Goal: Check status: Check status

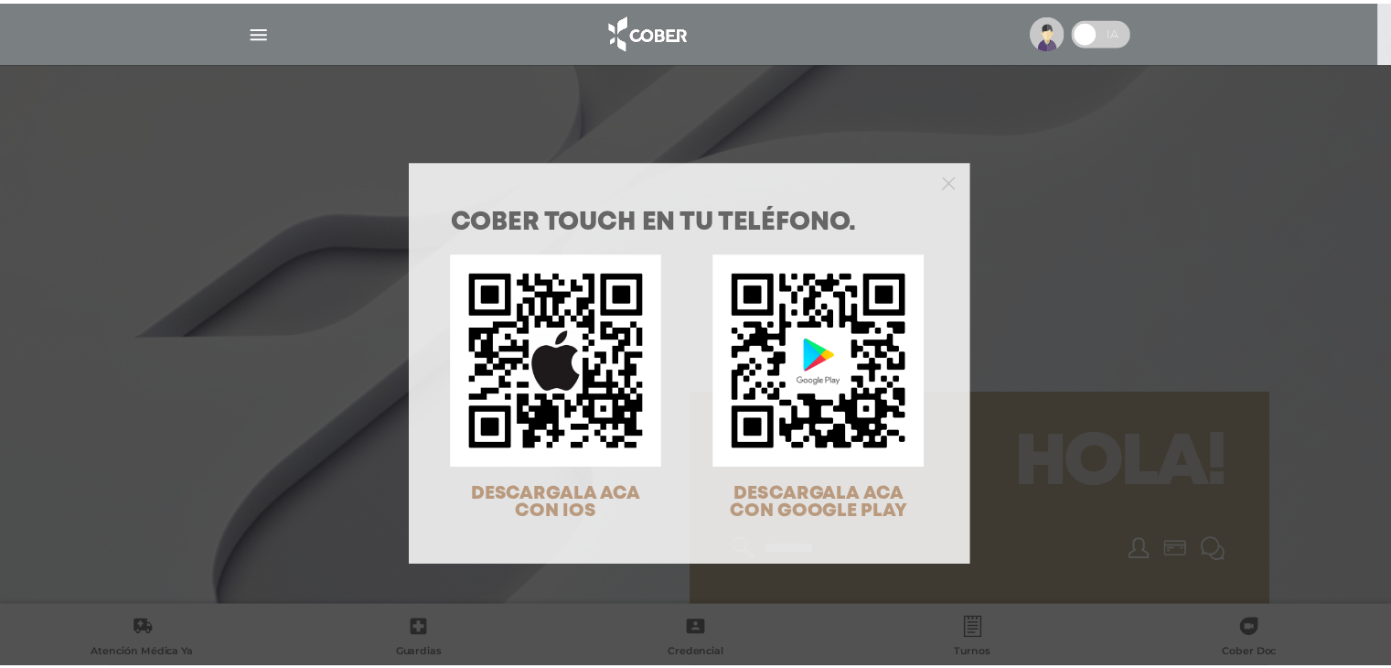
scroll to position [59, 0]
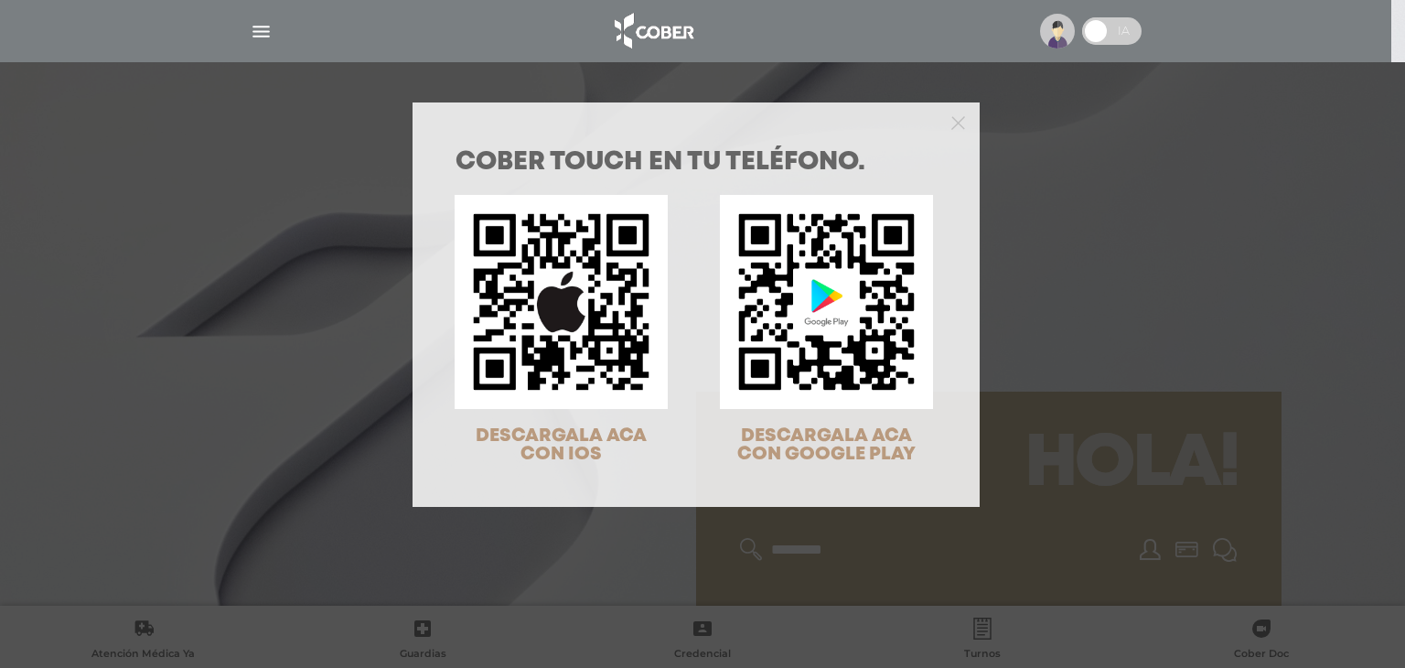
click at [1117, 239] on div "COBER TOUCH en tu teléfono. DESCARGALA ACA CON IOS DESCARGALA ACA CON GOOGLE PL…" at bounding box center [702, 334] width 1405 height 668
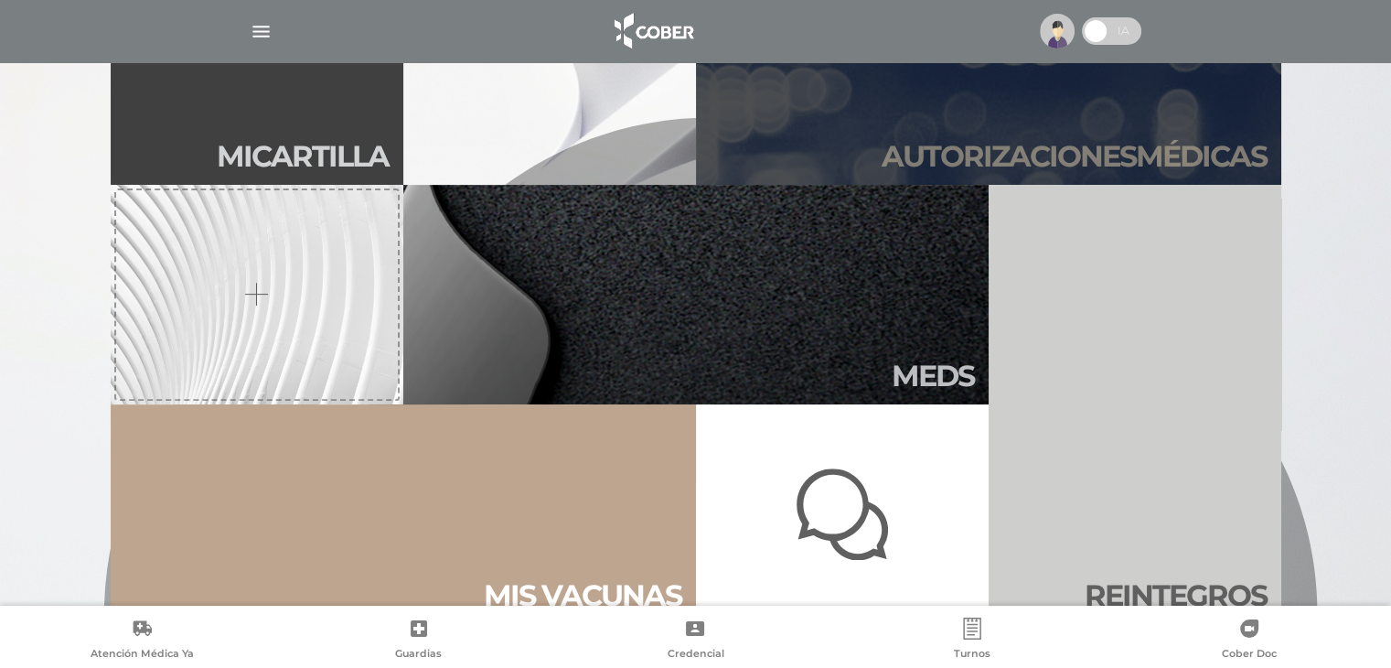
scroll to position [366, 0]
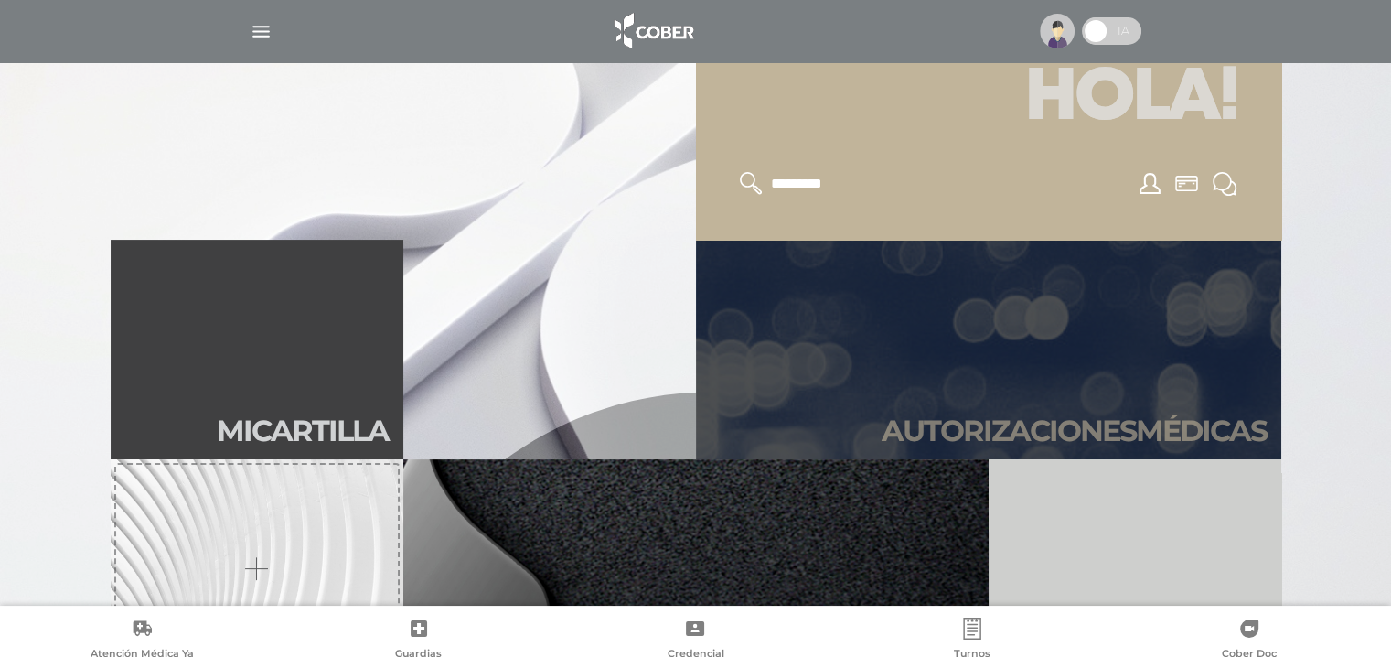
click at [990, 355] on link "Autori zaciones médicas" at bounding box center [988, 349] width 585 height 219
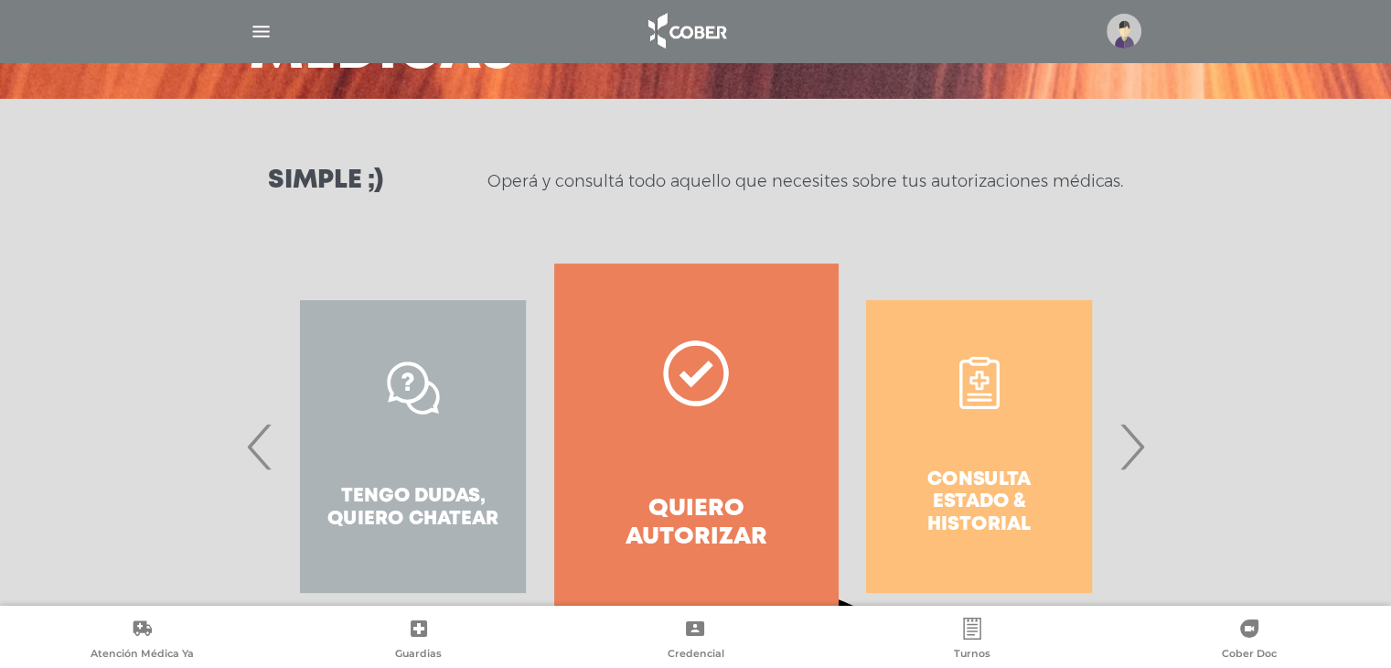
scroll to position [251, 0]
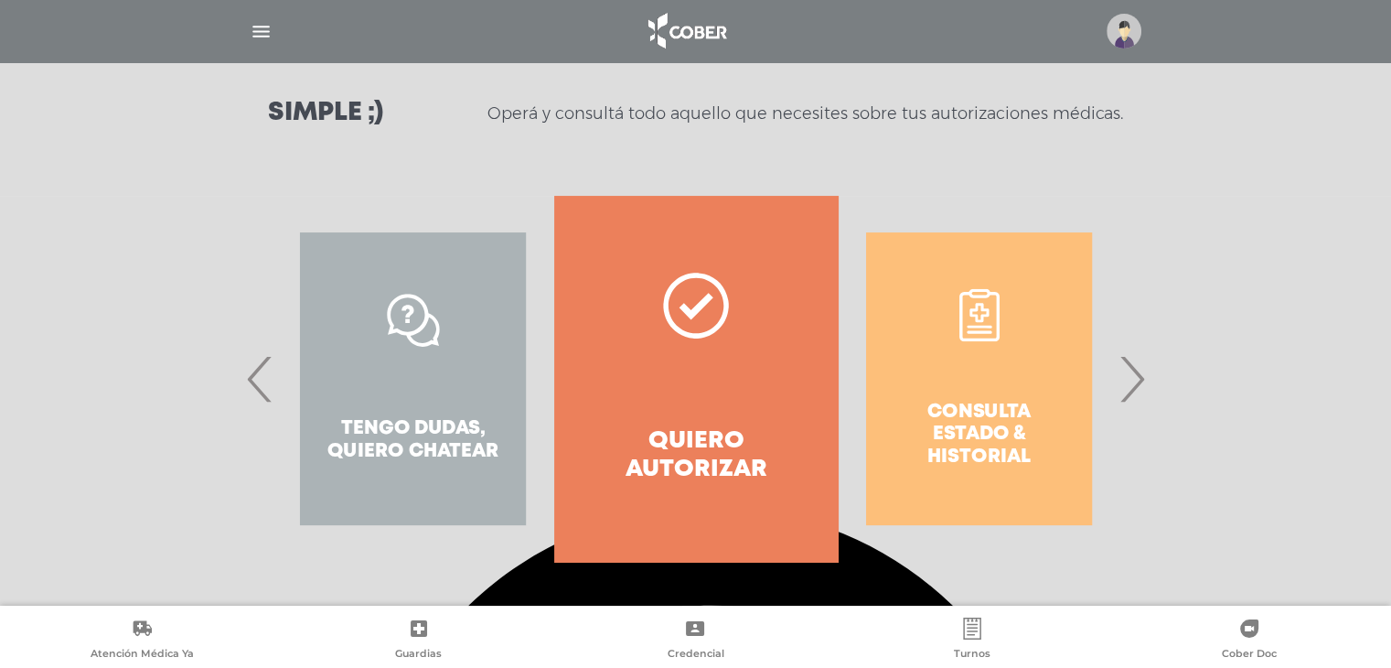
click at [989, 384] on div "Consulta estado & historial" at bounding box center [979, 379] width 283 height 366
click at [978, 440] on div "Consulta estado & historial" at bounding box center [979, 379] width 283 height 366
click at [979, 337] on div "Consulta estado & historial" at bounding box center [979, 379] width 283 height 366
drag, startPoint x: 944, startPoint y: 342, endPoint x: 950, endPoint y: 429, distance: 87.1
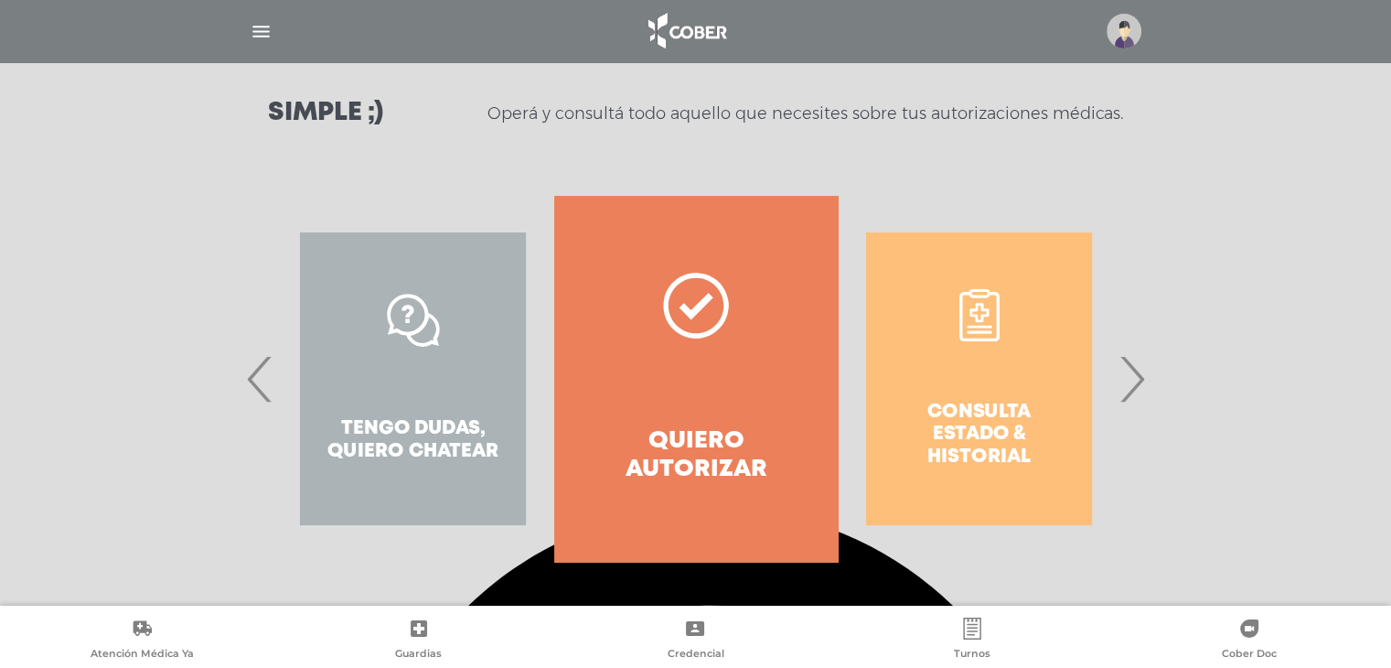
click at [808, 433] on div "Consulta estado & historial Prácticas de autorización automática Tengo dudas, q…" at bounding box center [1121, 379] width 2830 height 366
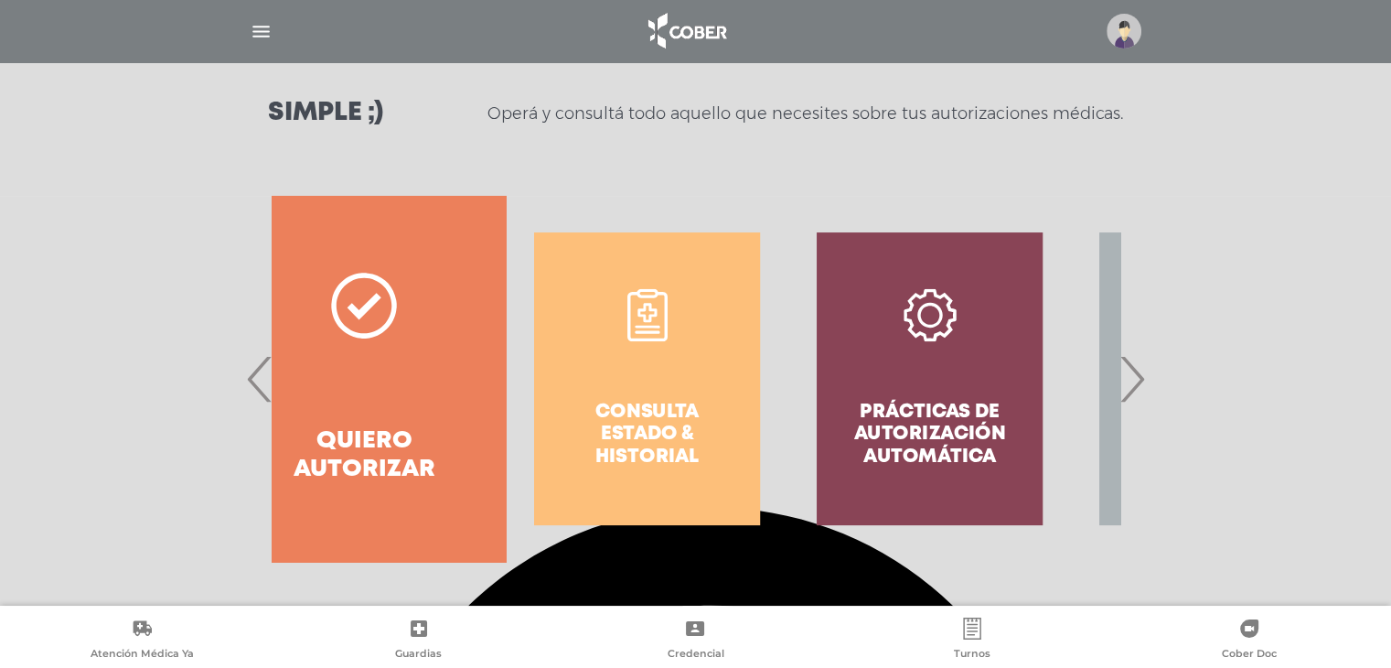
drag, startPoint x: 1000, startPoint y: 401, endPoint x: 688, endPoint y: 353, distance: 315.6
click at [687, 353] on div "Consulta estado & historial" at bounding box center [647, 379] width 283 height 366
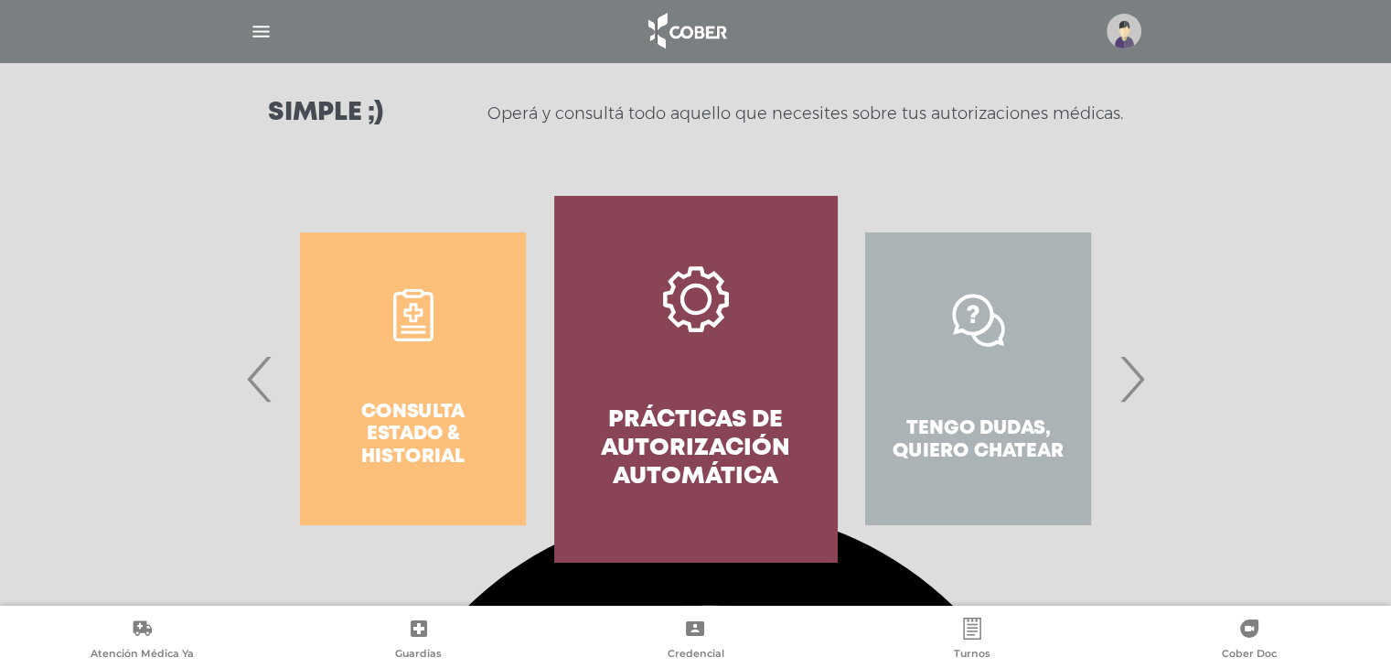
click at [677, 363] on link "Prácticas de autorización automática" at bounding box center [695, 379] width 283 height 366
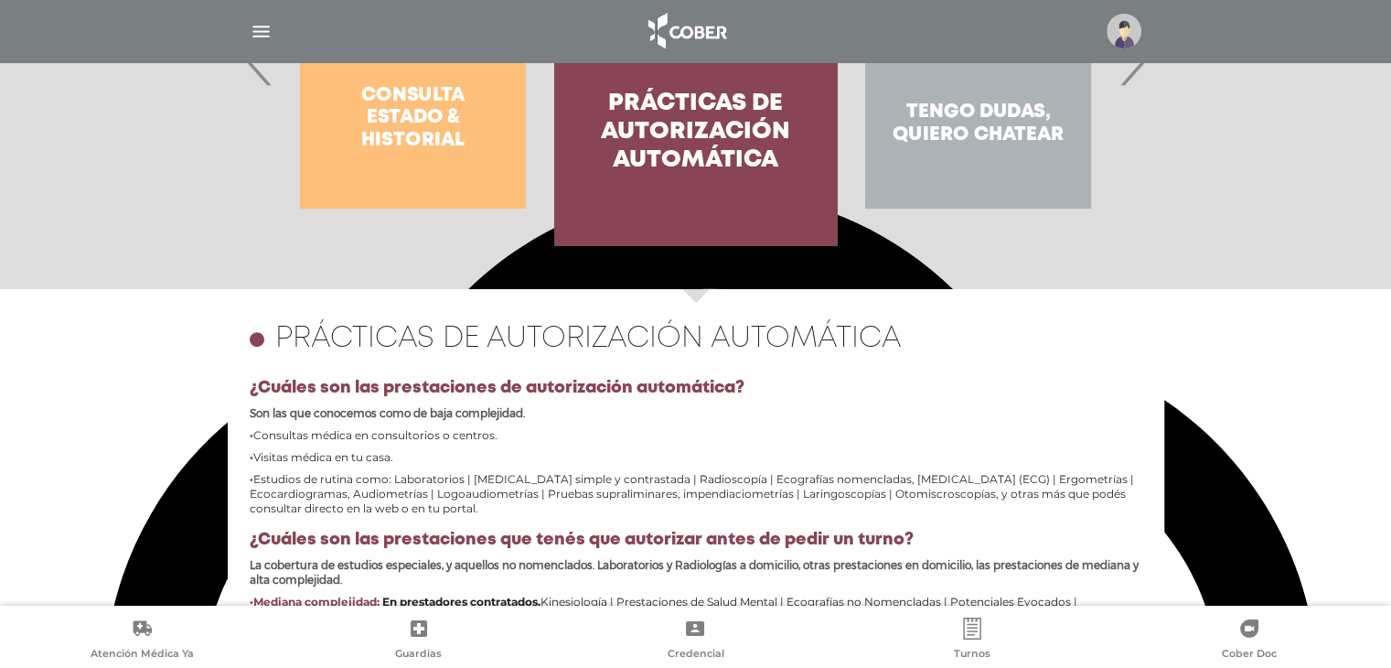
scroll to position [428, 0]
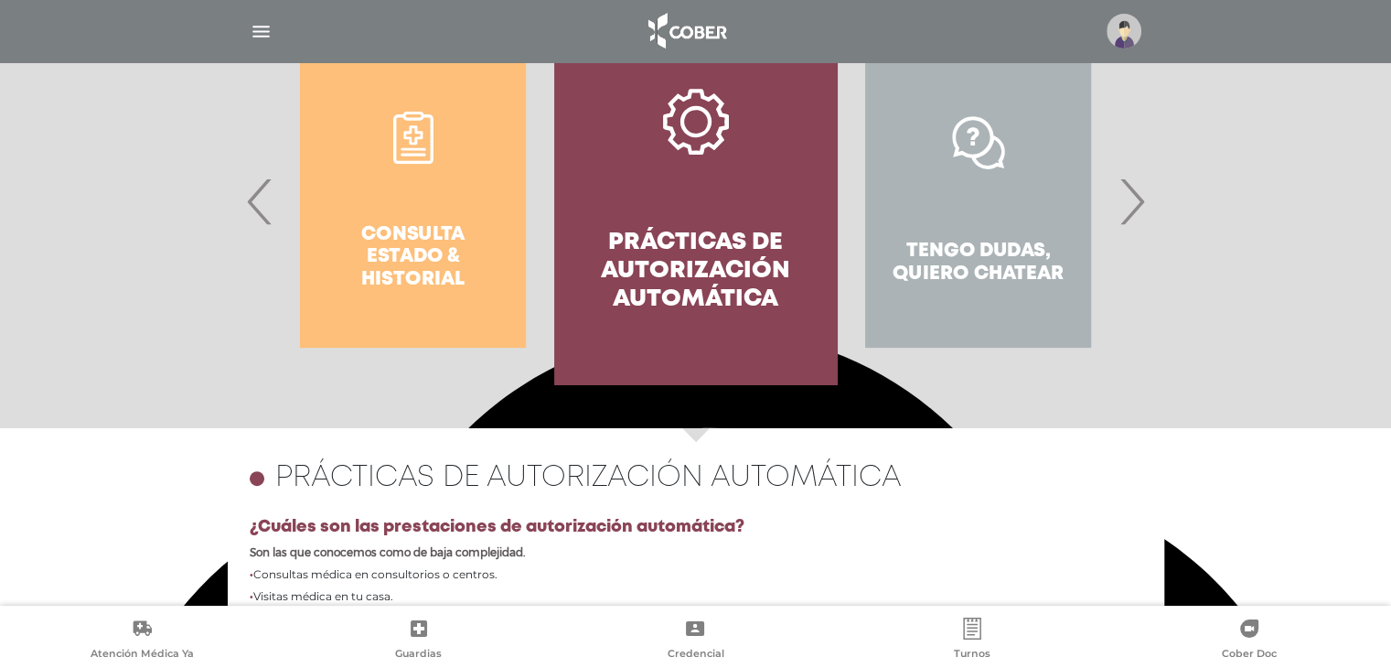
click at [477, 302] on div "Consulta estado & historial" at bounding box center [413, 201] width 283 height 366
click at [395, 195] on div "Consulta estado & historial" at bounding box center [413, 201] width 283 height 366
click at [411, 156] on div "Consulta estado & historial" at bounding box center [413, 201] width 283 height 366
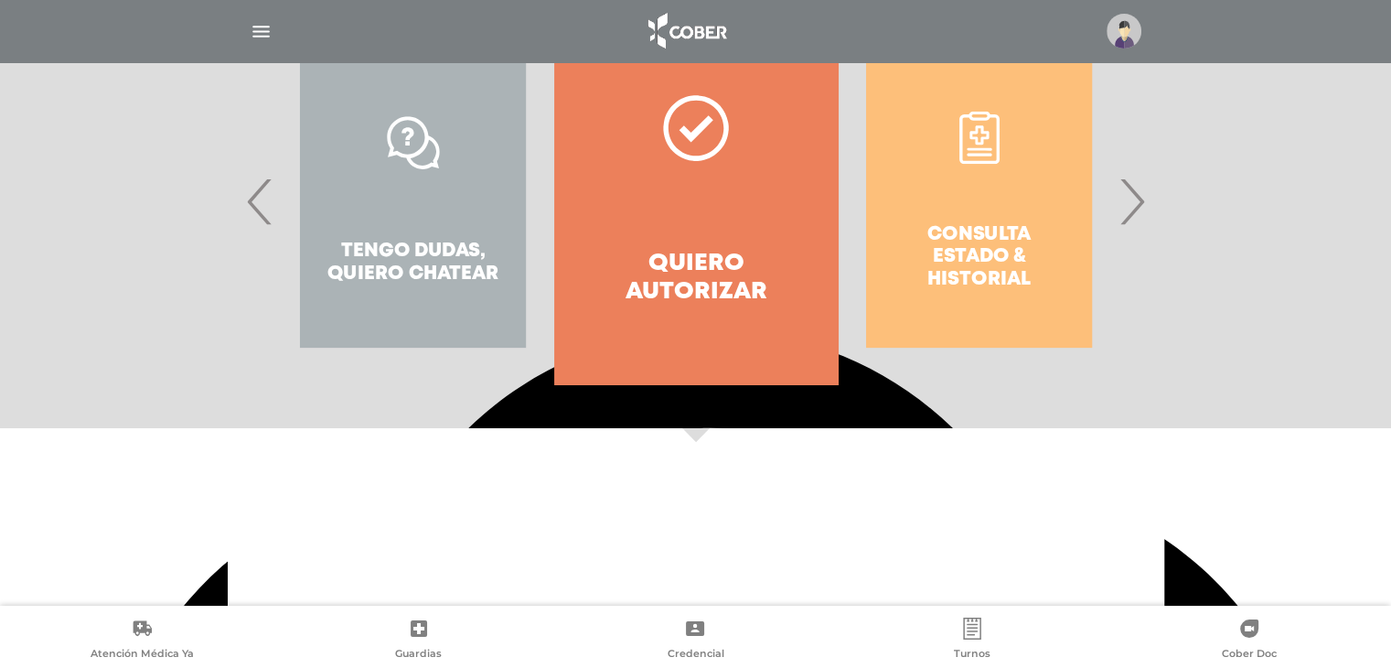
scroll to position [251, 0]
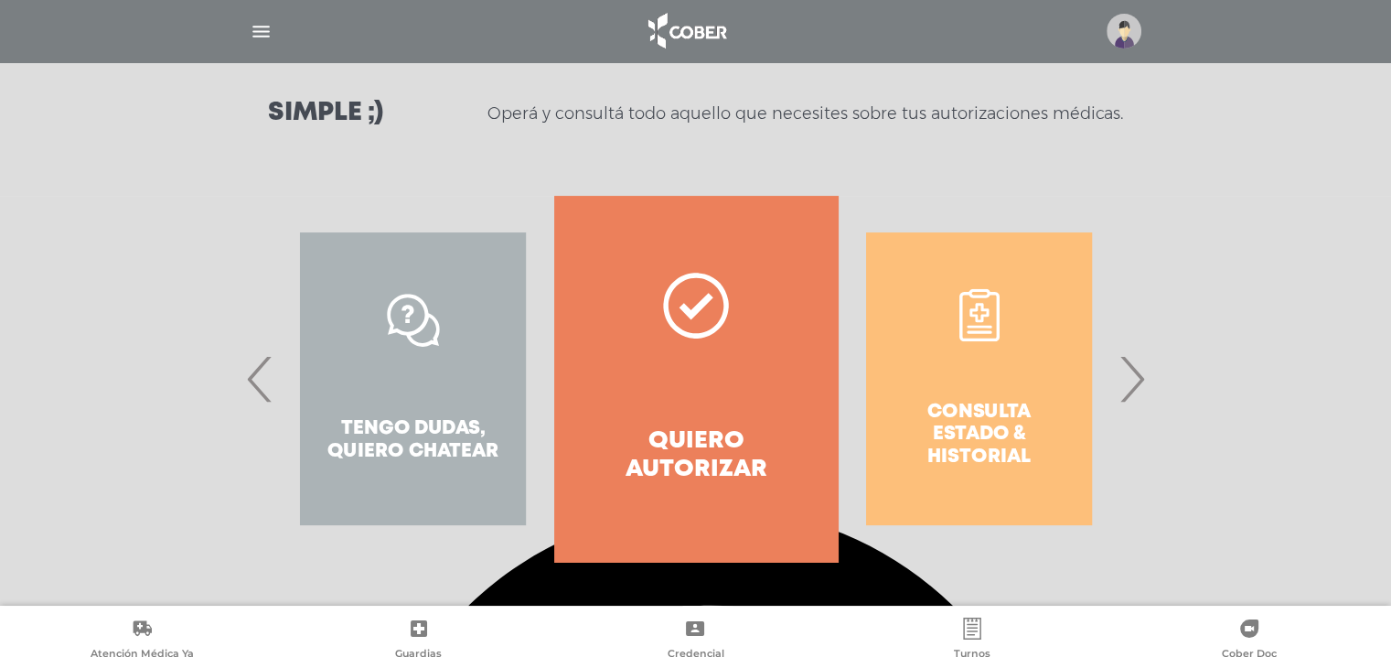
click at [996, 375] on div "Consulta estado & historial" at bounding box center [979, 379] width 283 height 366
click at [940, 373] on div "Consulta estado & historial" at bounding box center [979, 379] width 283 height 366
click at [970, 315] on div "Consulta estado & historial" at bounding box center [979, 379] width 283 height 366
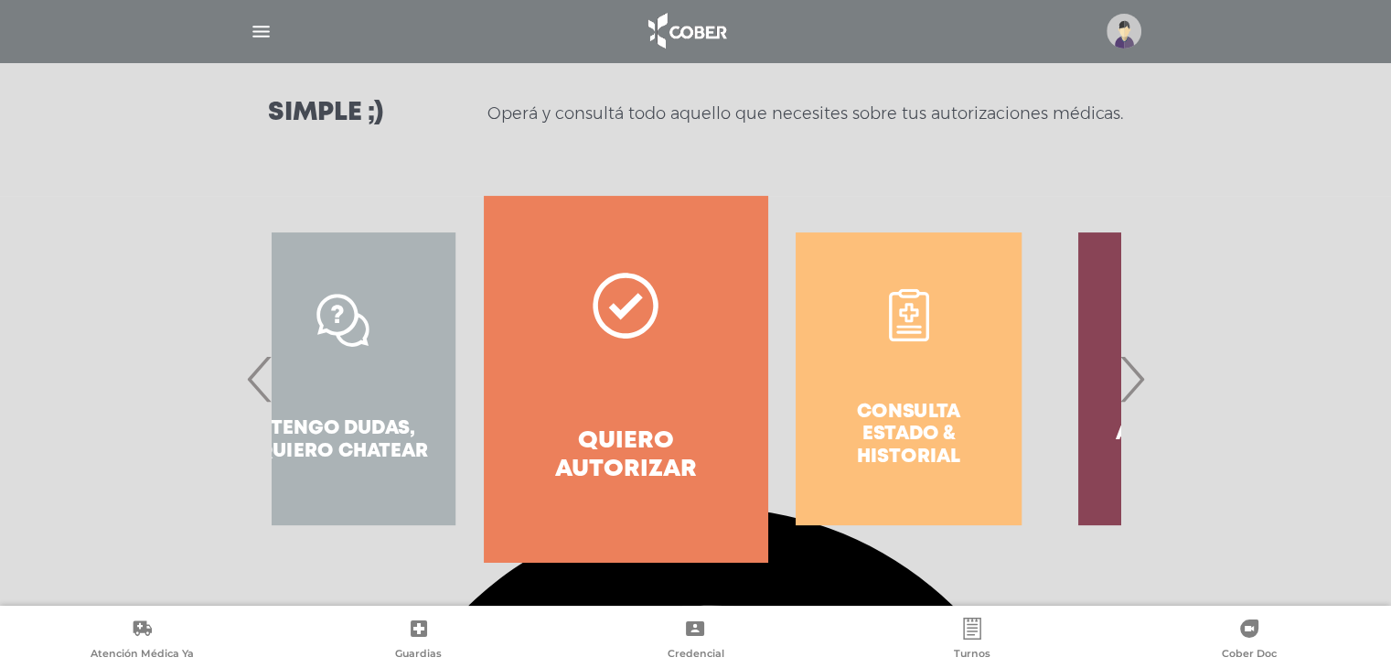
drag, startPoint x: 711, startPoint y: 370, endPoint x: 633, endPoint y: 374, distance: 77.8
click at [633, 374] on link "Quiero autorizar" at bounding box center [625, 379] width 283 height 366
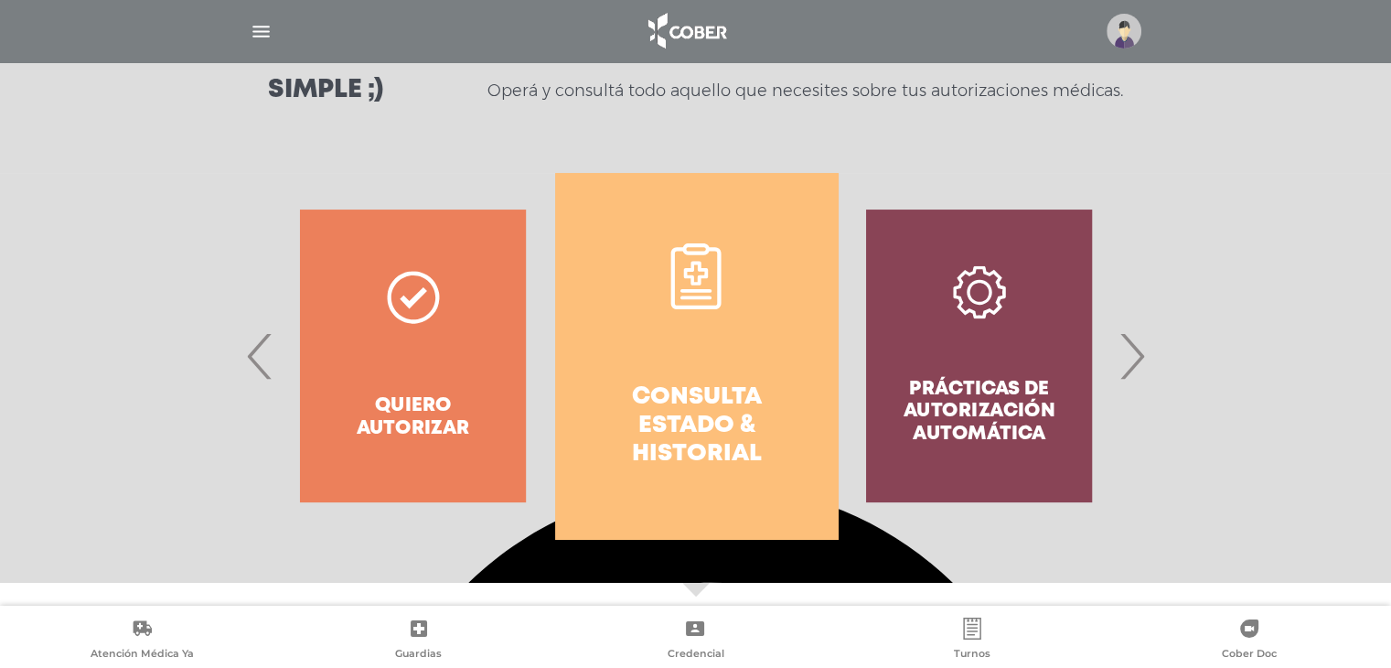
click at [684, 374] on link "Consulta estado & historial" at bounding box center [696, 356] width 283 height 366
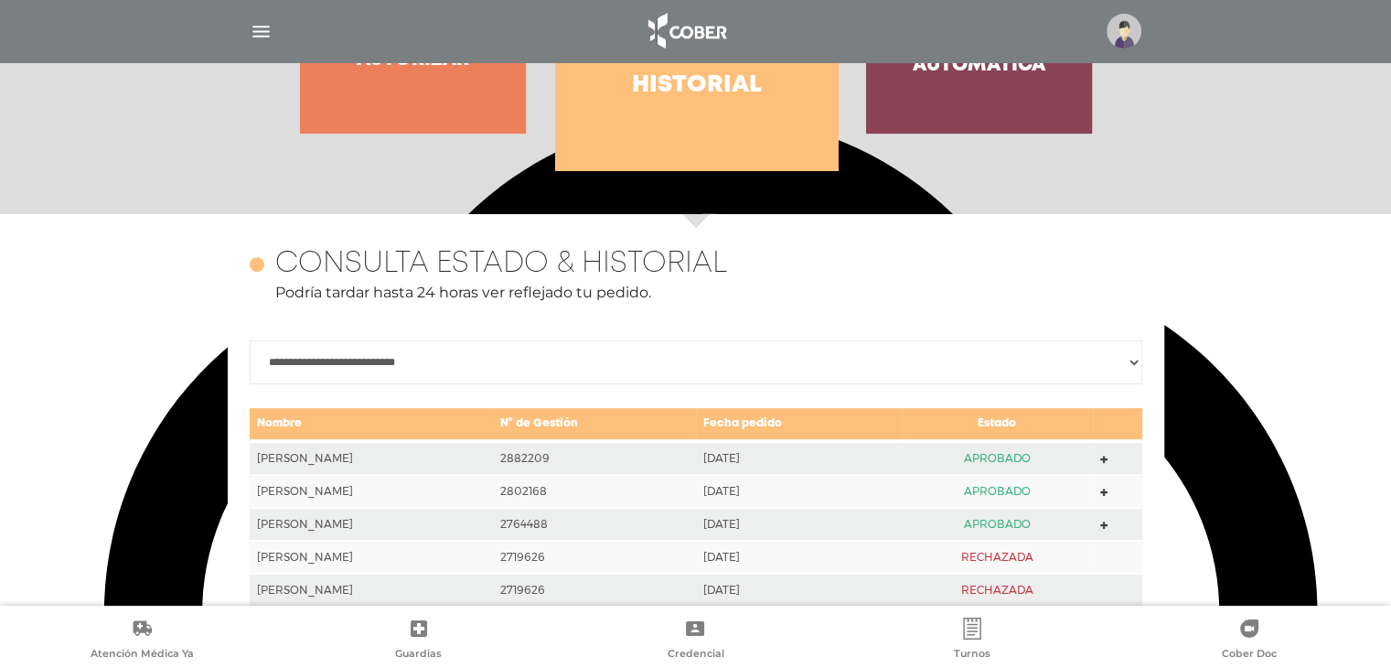
scroll to position [611, 0]
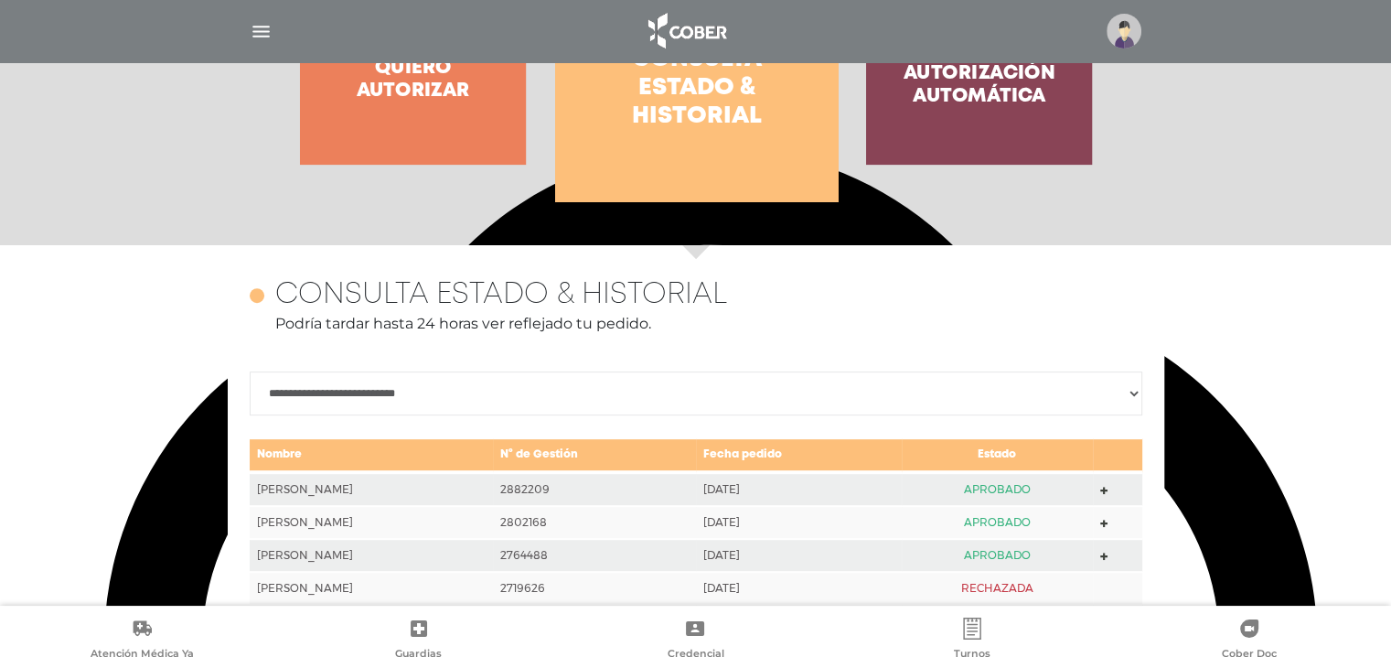
click at [455, 391] on select "**********" at bounding box center [696, 393] width 893 height 44
select select "**********"
click at [250, 371] on select "**********" at bounding box center [696, 393] width 893 height 44
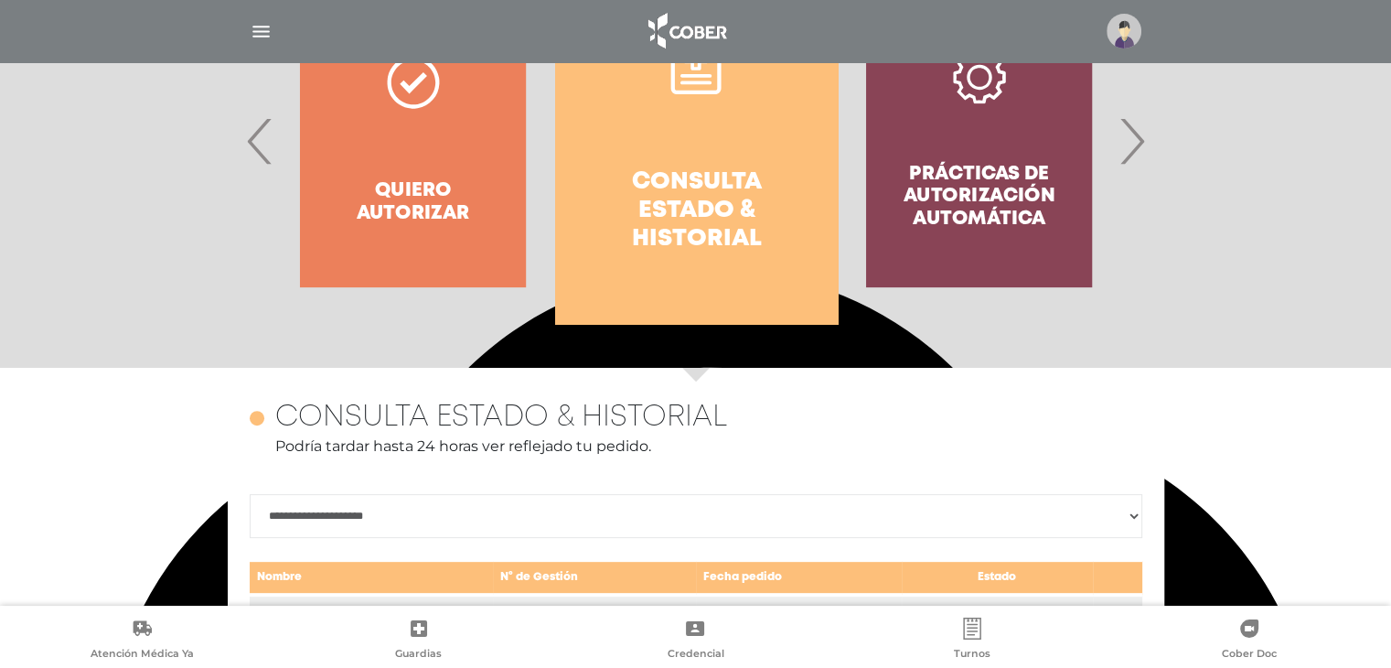
scroll to position [428, 0]
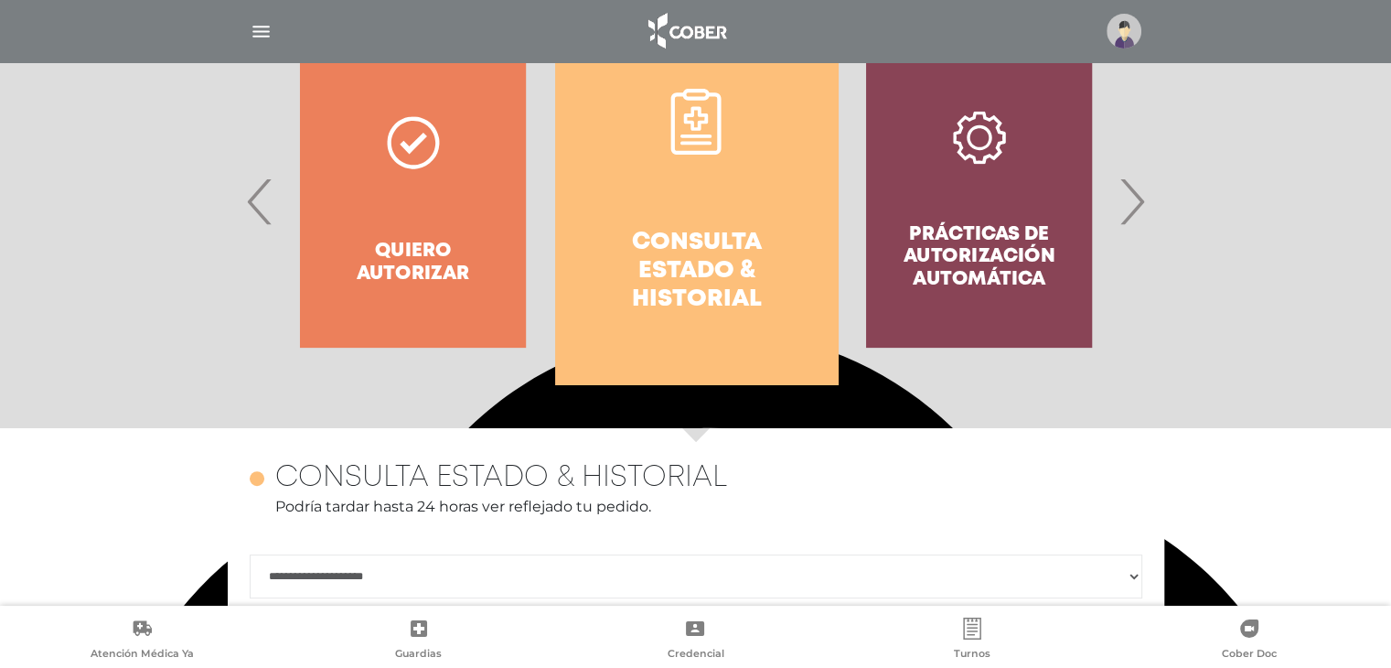
click at [422, 255] on div "Quiero autorizar" at bounding box center [413, 201] width 283 height 366
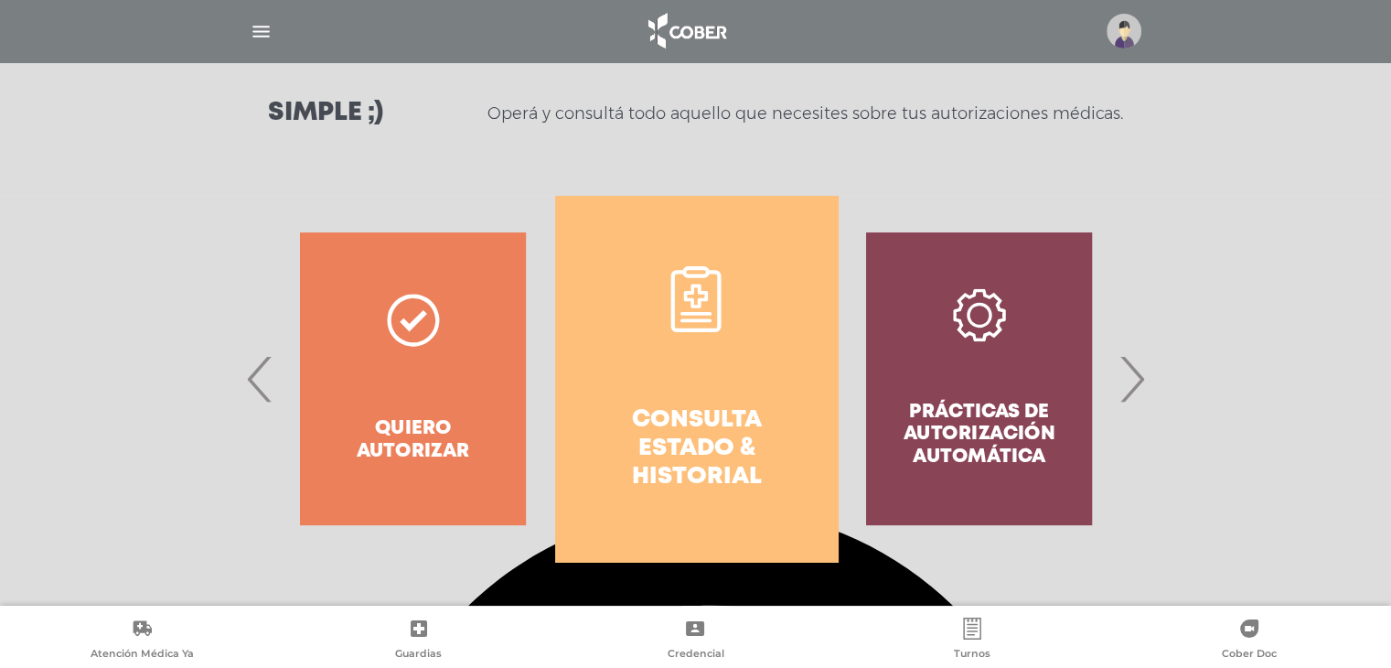
scroll to position [0, 0]
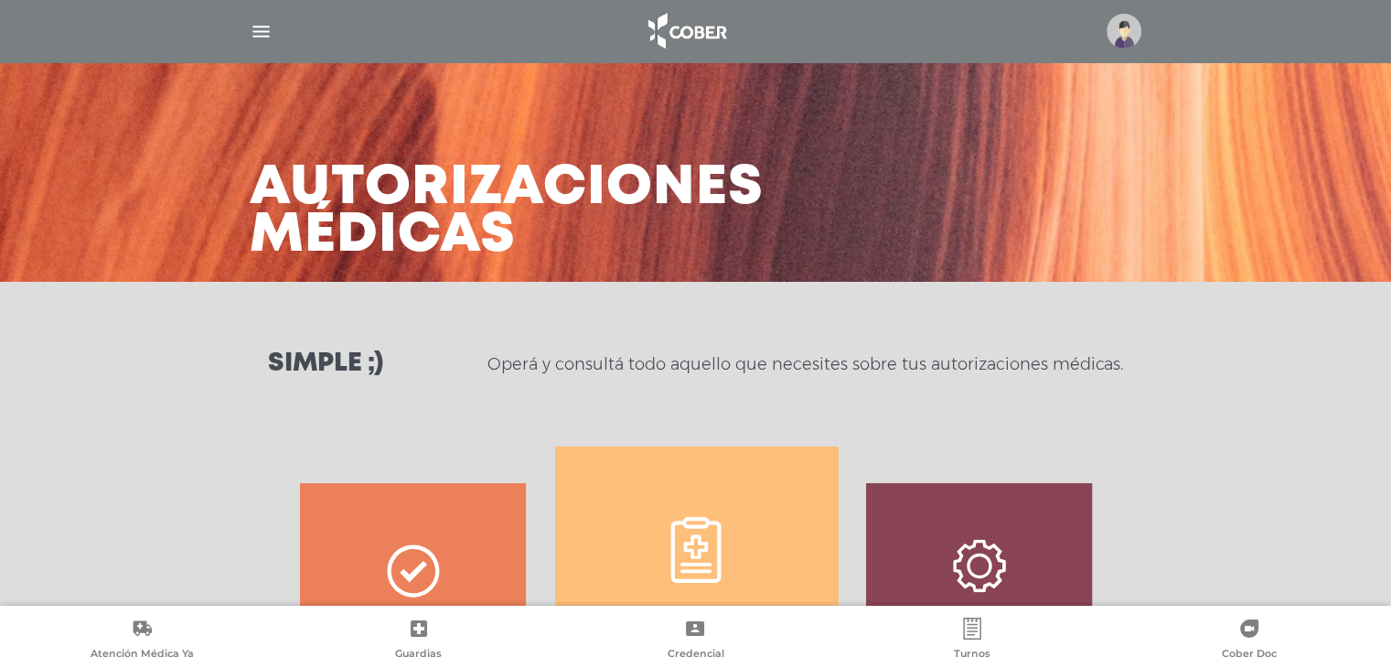
click at [253, 38] on img "button" at bounding box center [261, 31] width 23 height 23
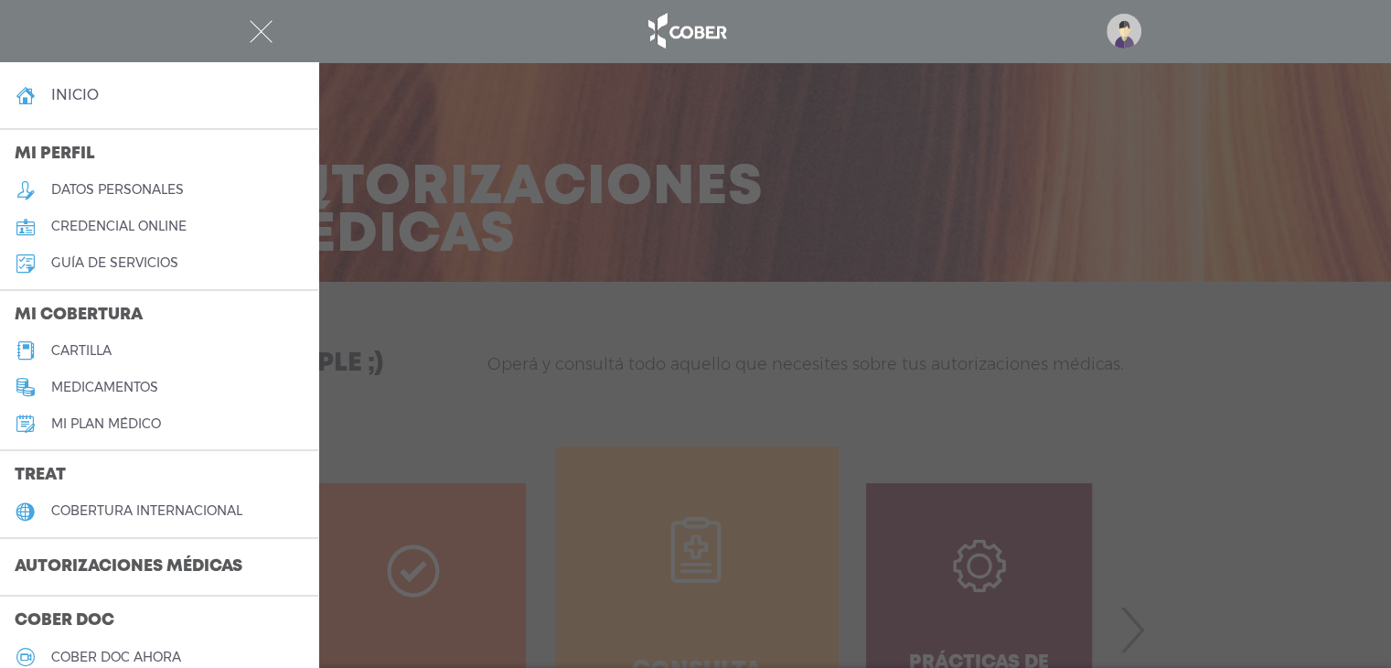
click at [534, 361] on div at bounding box center [695, 334] width 1391 height 668
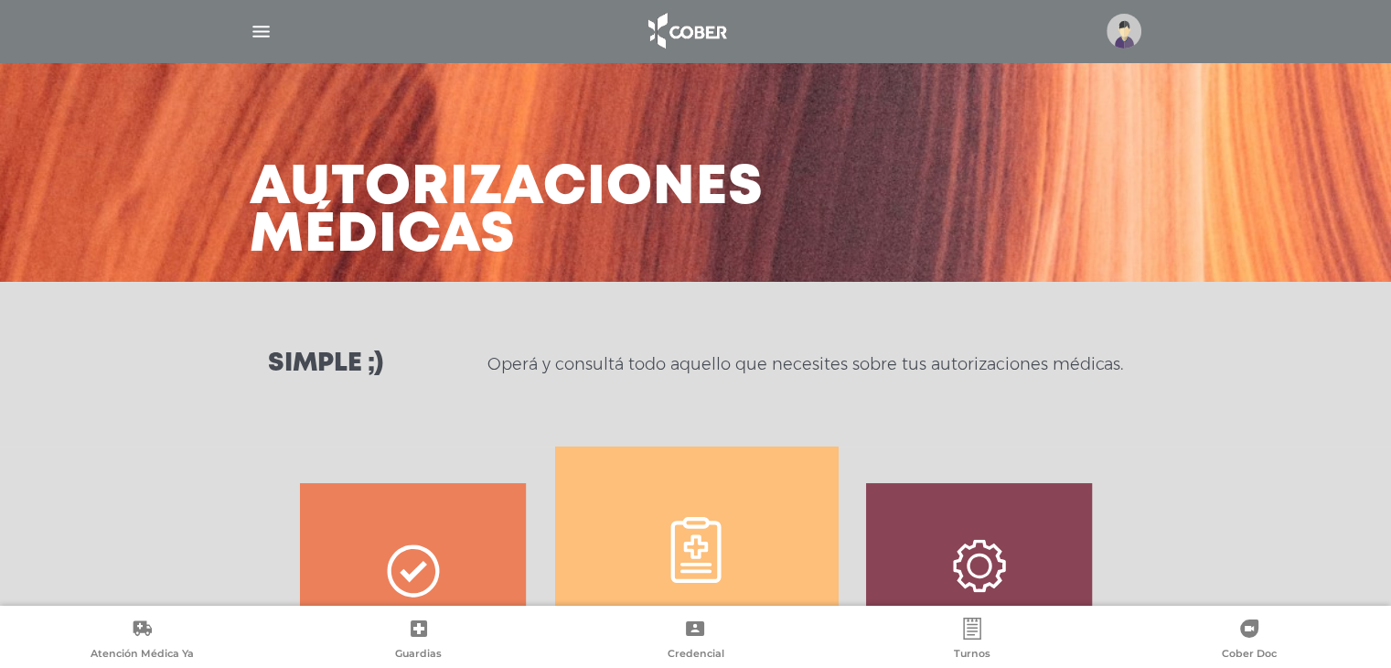
click at [271, 27] on img "button" at bounding box center [261, 31] width 23 height 23
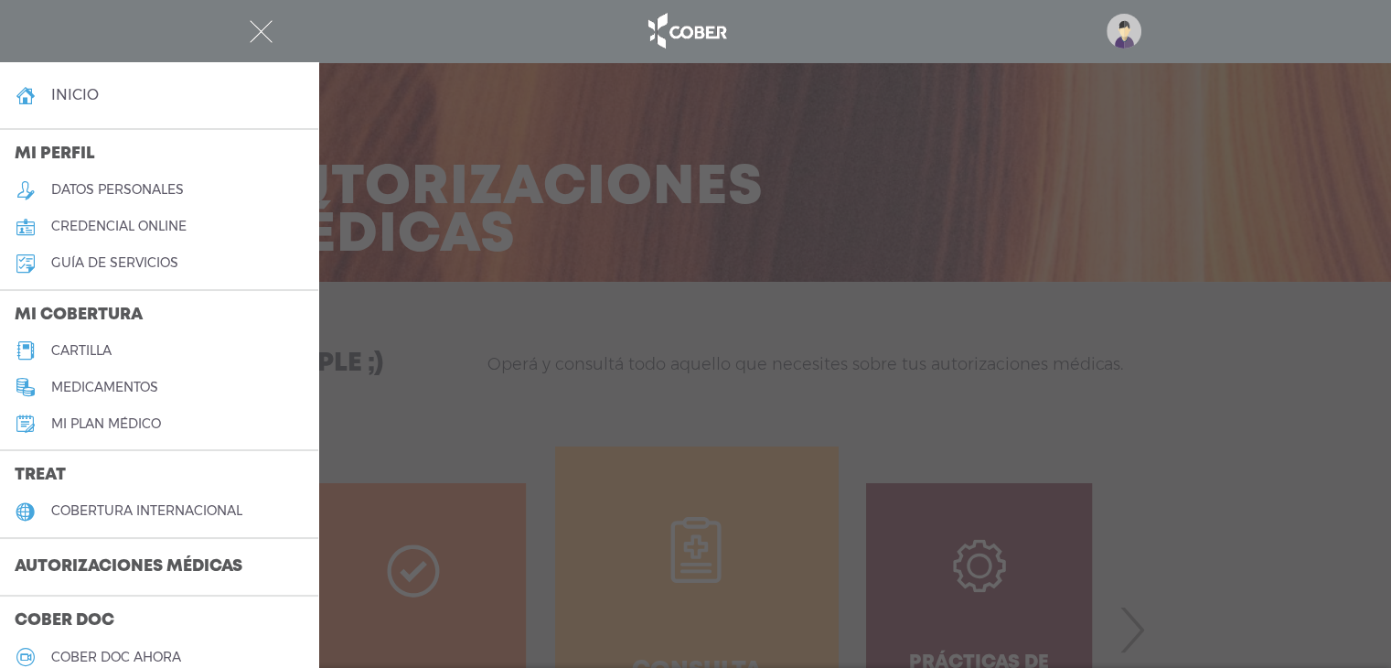
click at [110, 220] on h5 "credencial online" at bounding box center [118, 227] width 135 height 16
